Goal: Information Seeking & Learning: Learn about a topic

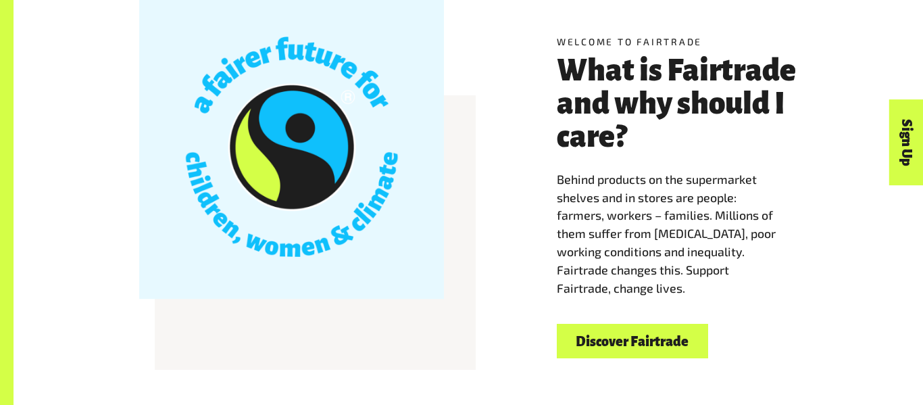
scroll to position [382, 0]
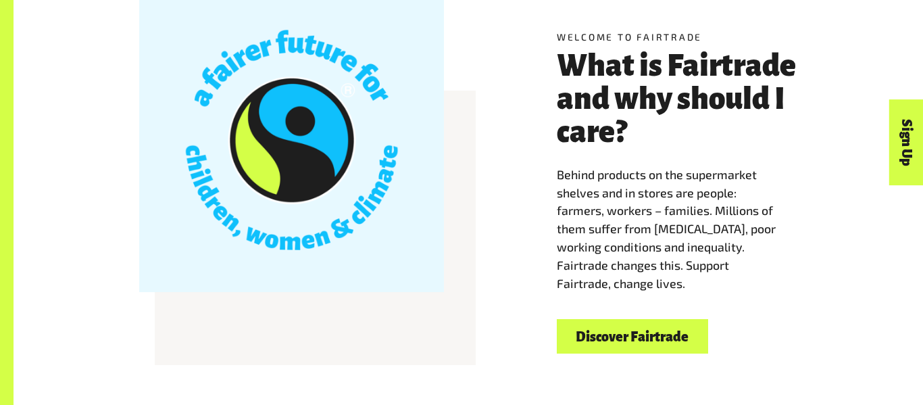
click at [800, 253] on div "Welcome to Fairtrade What is Fairtrade and why should I care? Behind products o…" at bounding box center [677, 191] width 257 height 322
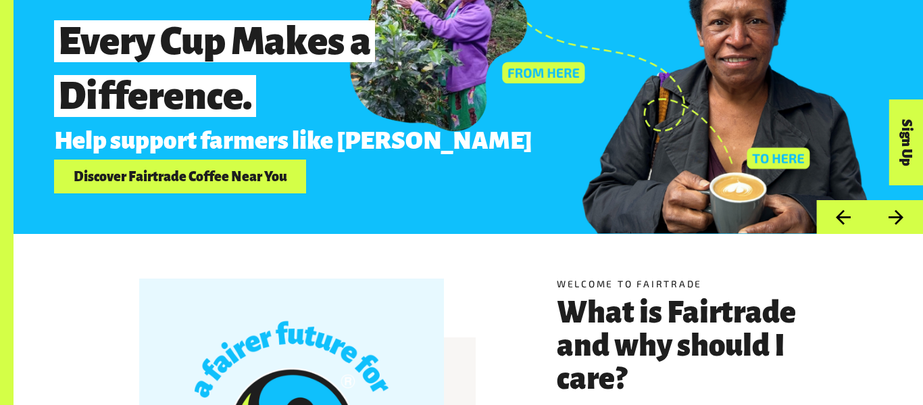
scroll to position [108, 0]
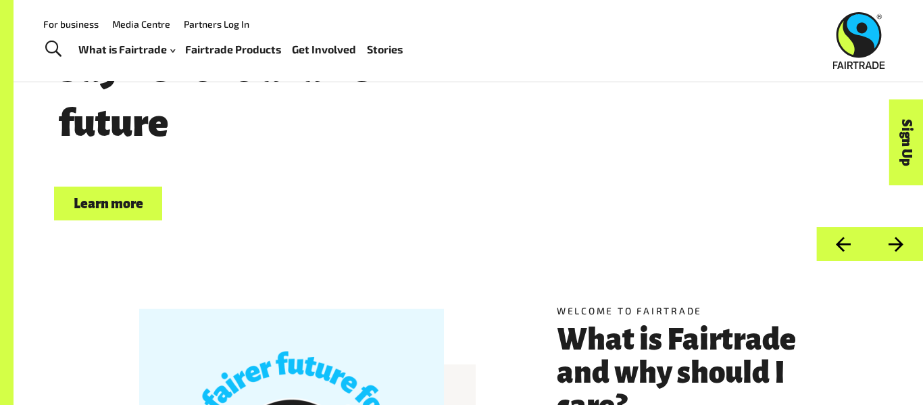
click at [111, 205] on link "Learn more" at bounding box center [108, 204] width 108 height 34
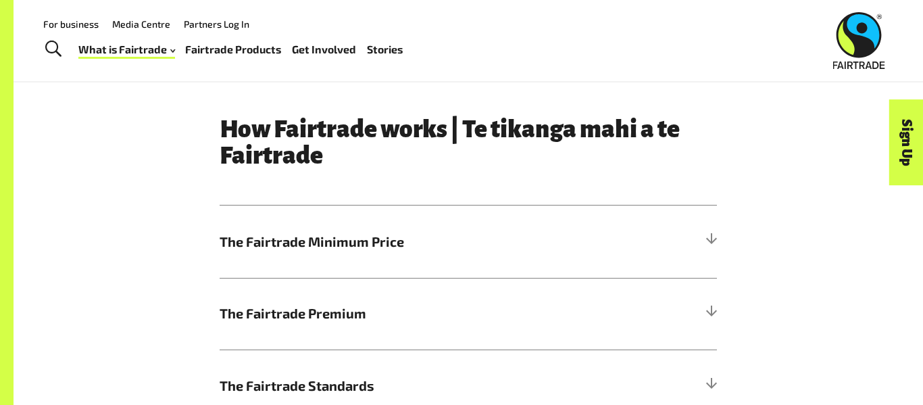
scroll to position [613, 0]
click at [548, 249] on span "The Fairtrade Minimum Price" at bounding box center [406, 243] width 373 height 20
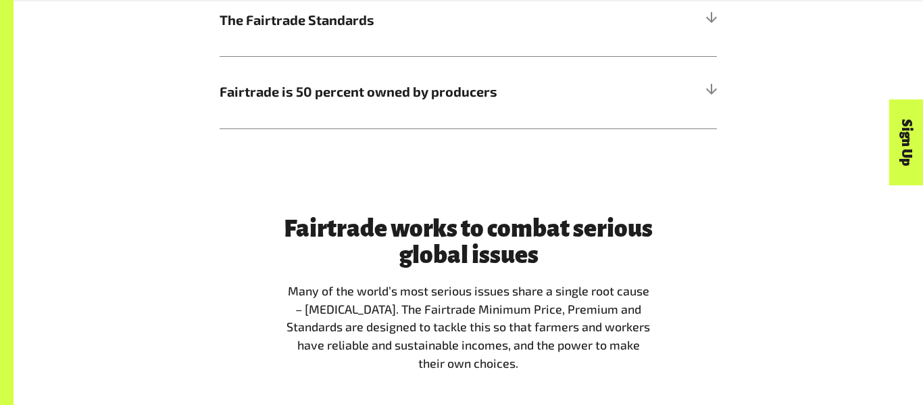
scroll to position [1316, 0]
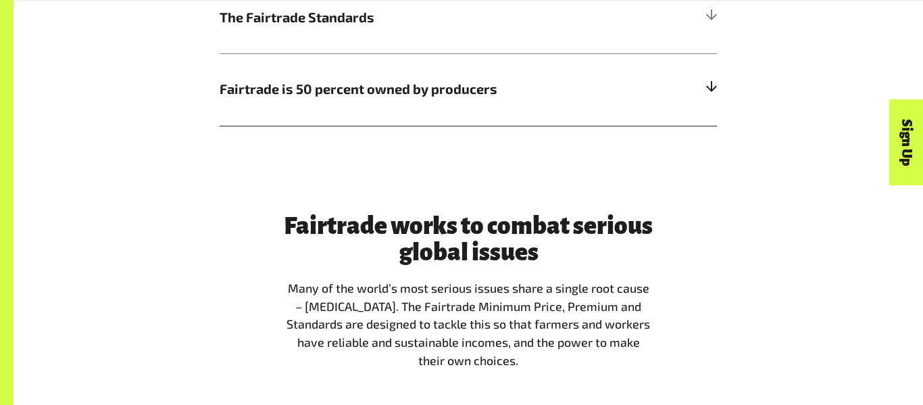
click at [443, 79] on span "Fairtrade is 50 percent owned by producers" at bounding box center [406, 89] width 373 height 20
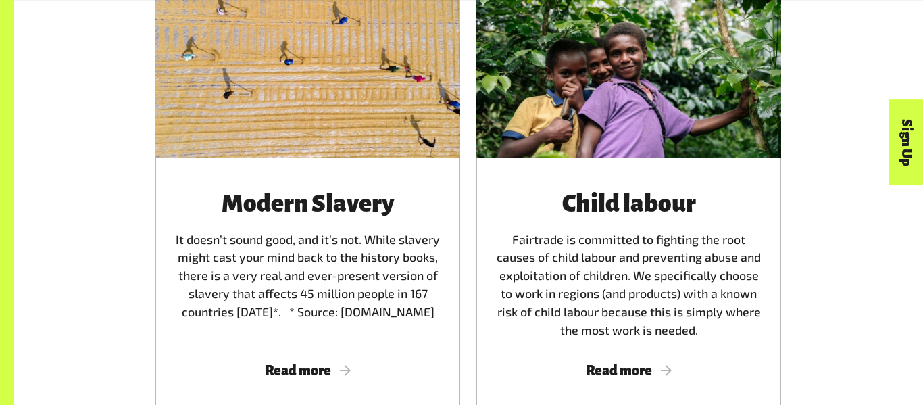
scroll to position [2406, 0]
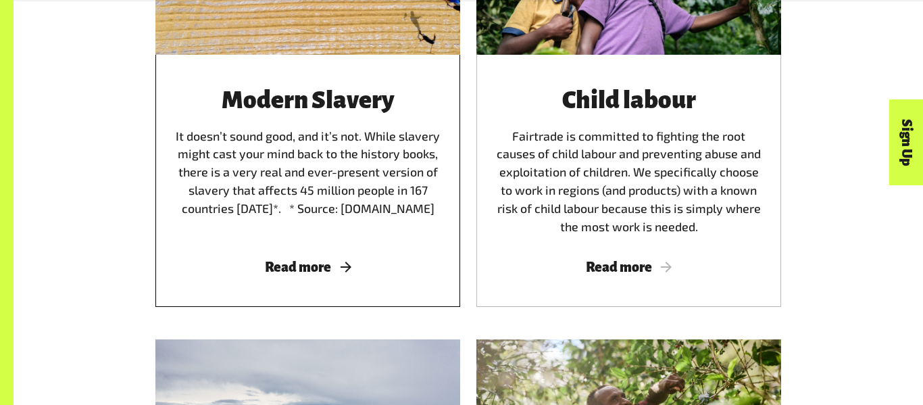
click at [302, 260] on span "Read more" at bounding box center [308, 267] width 272 height 15
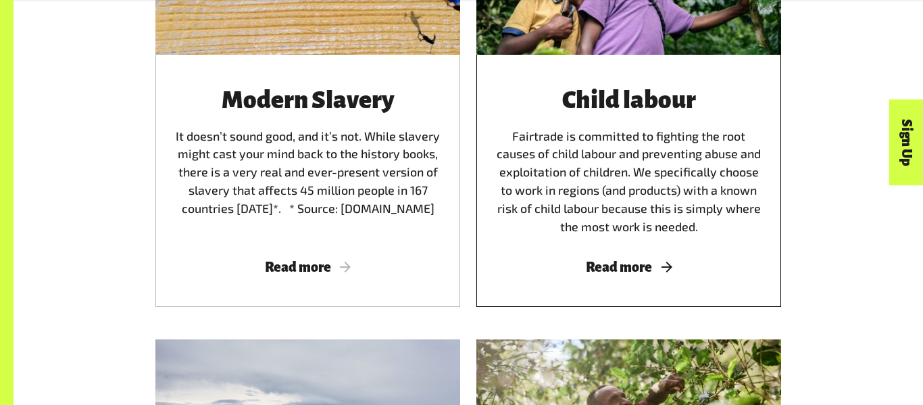
click at [630, 260] on span "Read more" at bounding box center [629, 267] width 272 height 15
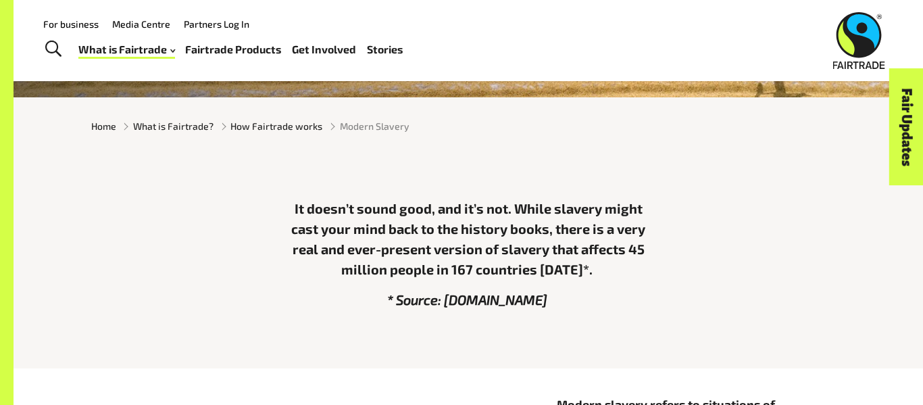
scroll to position [270, 0]
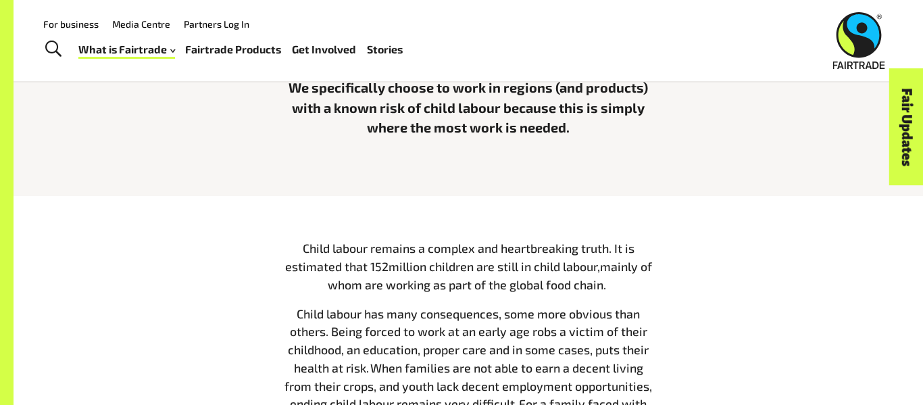
scroll to position [406, 0]
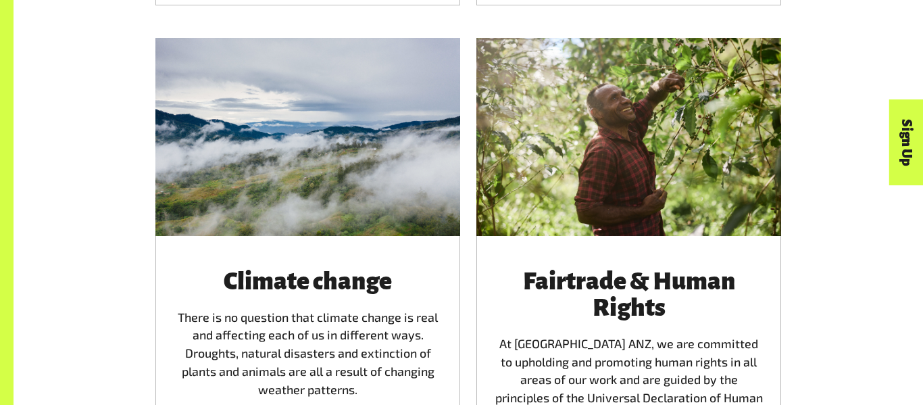
scroll to position [2600, 0]
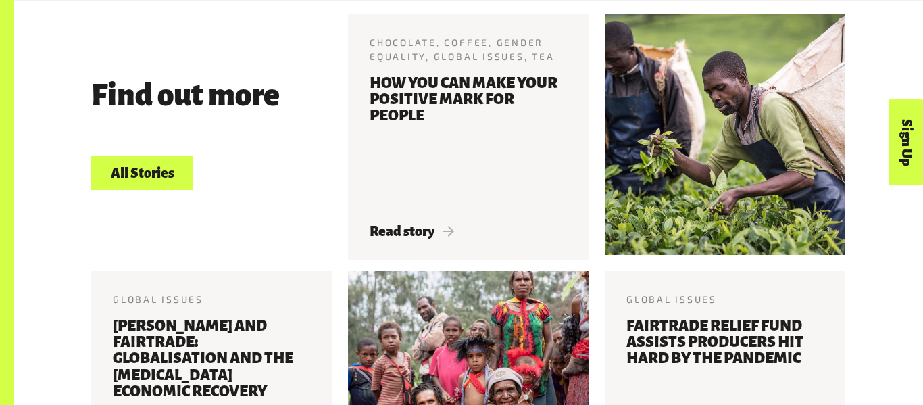
scroll to position [1957, 0]
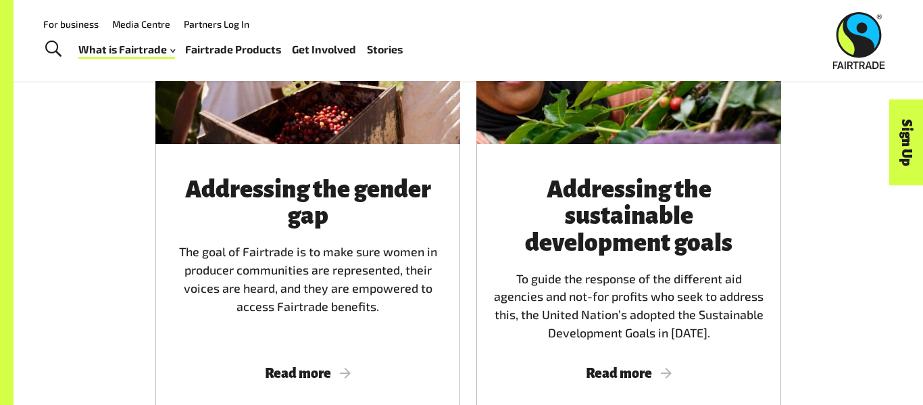
scroll to position [1693, 0]
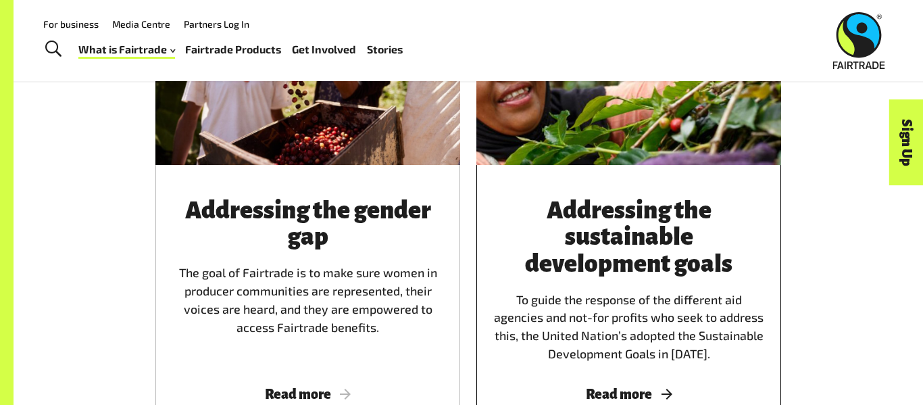
click at [656, 397] on span "Read more" at bounding box center [629, 394] width 272 height 15
click at [311, 389] on span "Read more" at bounding box center [308, 394] width 272 height 15
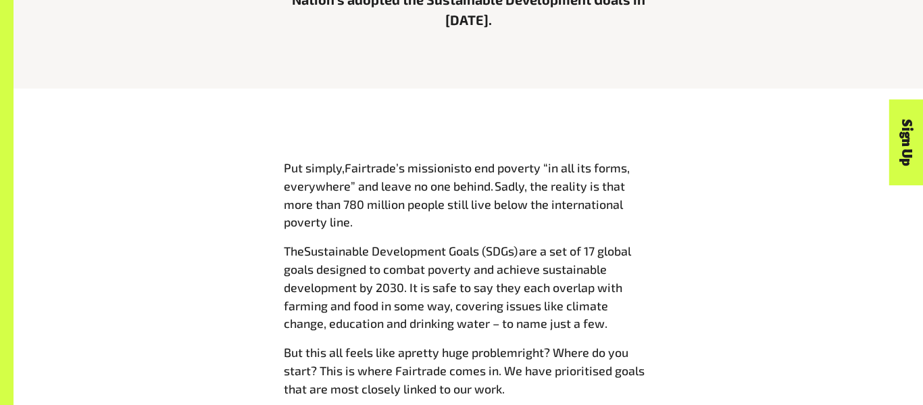
scroll to position [622, 0]
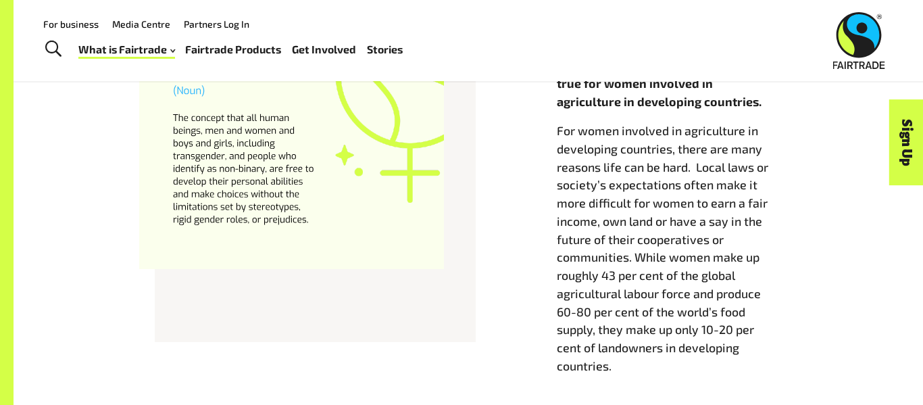
scroll to position [784, 0]
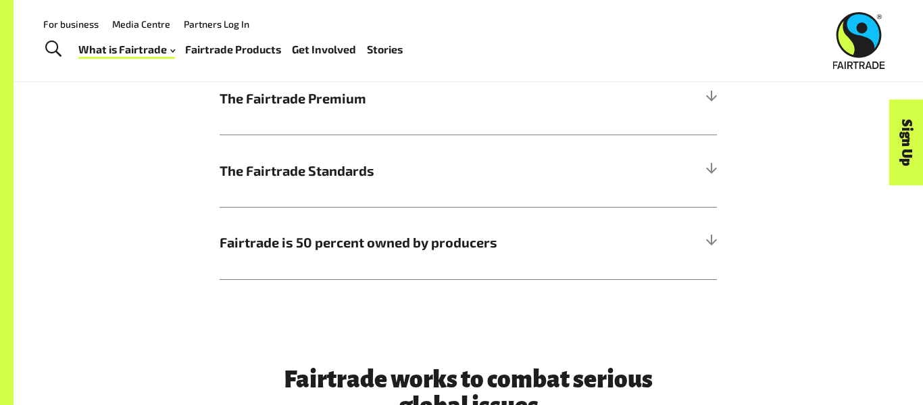
scroll to position [827, 0]
click at [564, 236] on span "Fairtrade is 50 percent owned by producers" at bounding box center [406, 243] width 373 height 20
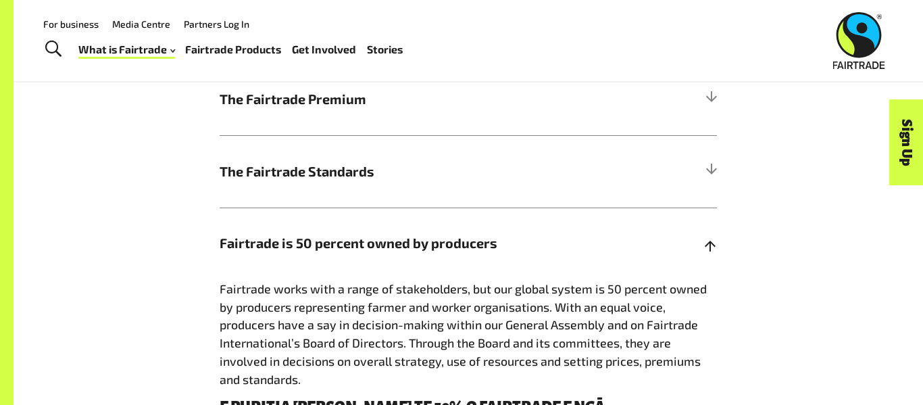
click at [564, 236] on span "Fairtrade is 50 percent owned by producers" at bounding box center [406, 243] width 373 height 20
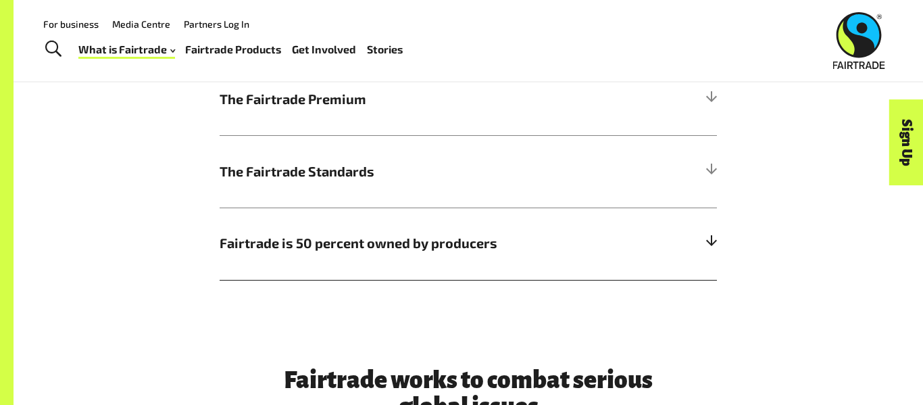
click at [564, 236] on span "Fairtrade is 50 percent owned by producers" at bounding box center [406, 243] width 373 height 20
